Goal: Download file/media

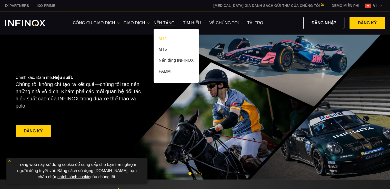
click at [169, 40] on link "MT4" at bounding box center [176, 39] width 45 height 11
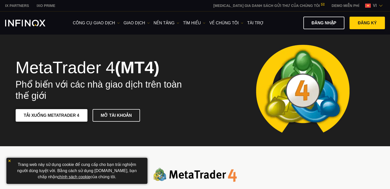
click at [79, 111] on link "TẢI XUỐNG METATRADER 4" at bounding box center [52, 115] width 72 height 13
click at [11, 163] on p "Trang web này sử dụng cookie để cung cấp cho bạn trải nghiệm người dùng tuyệt v…" at bounding box center [77, 170] width 136 height 21
click at [9, 160] on img at bounding box center [10, 161] width 4 height 4
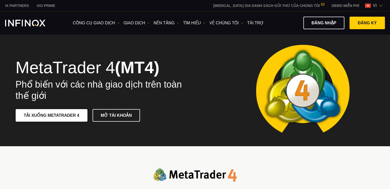
click at [56, 120] on link "TẢI XUỐNG METATRADER 4" at bounding box center [52, 115] width 72 height 13
click at [140, 22] on link "GIAO DỊCH" at bounding box center [137, 23] width 26 height 6
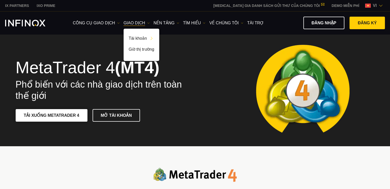
click at [76, 116] on link "TẢI XUỐNG METATRADER 4" at bounding box center [52, 115] width 72 height 13
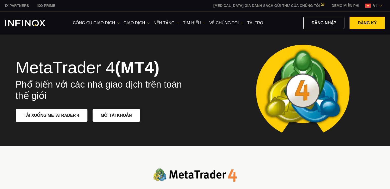
click at [134, 116] on link "MỞ TÀI KHOẢN" at bounding box center [116, 115] width 47 height 13
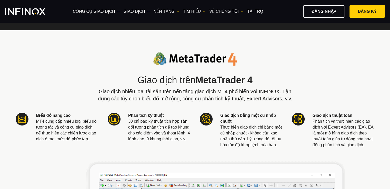
scroll to position [105, 0]
